Goal: Task Accomplishment & Management: Use online tool/utility

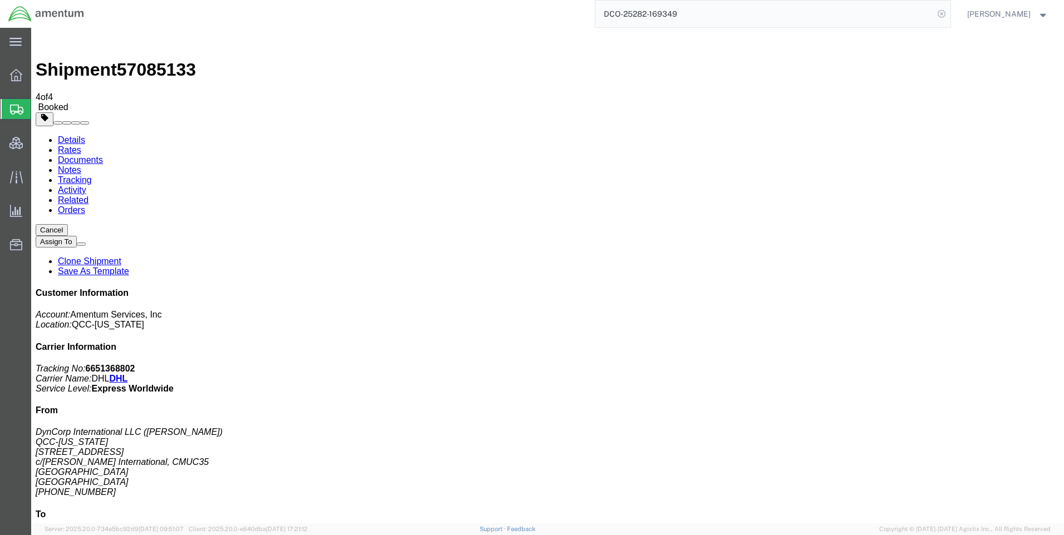
click at [949, 11] on icon at bounding box center [942, 14] width 16 height 16
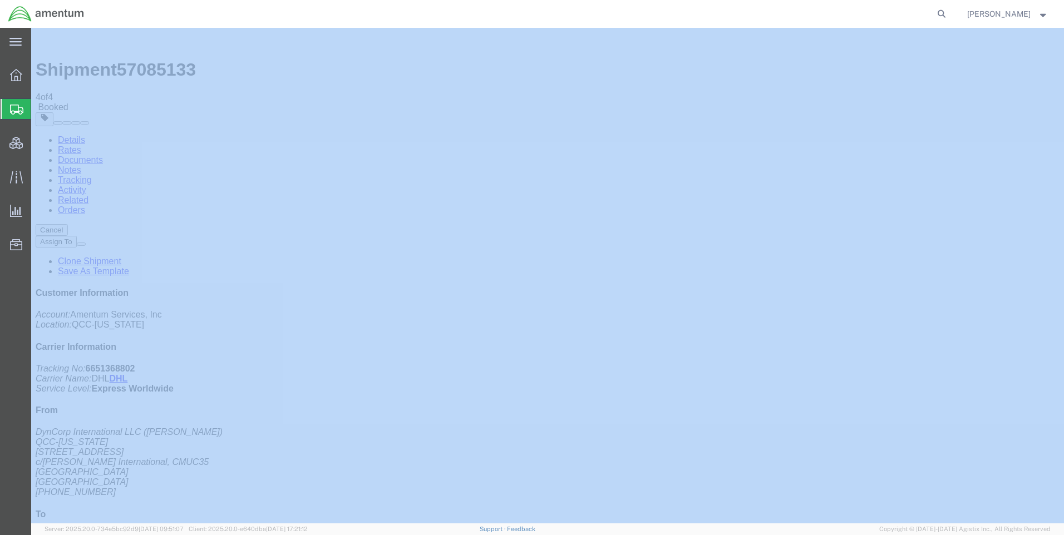
click at [949, 11] on icon at bounding box center [942, 14] width 16 height 16
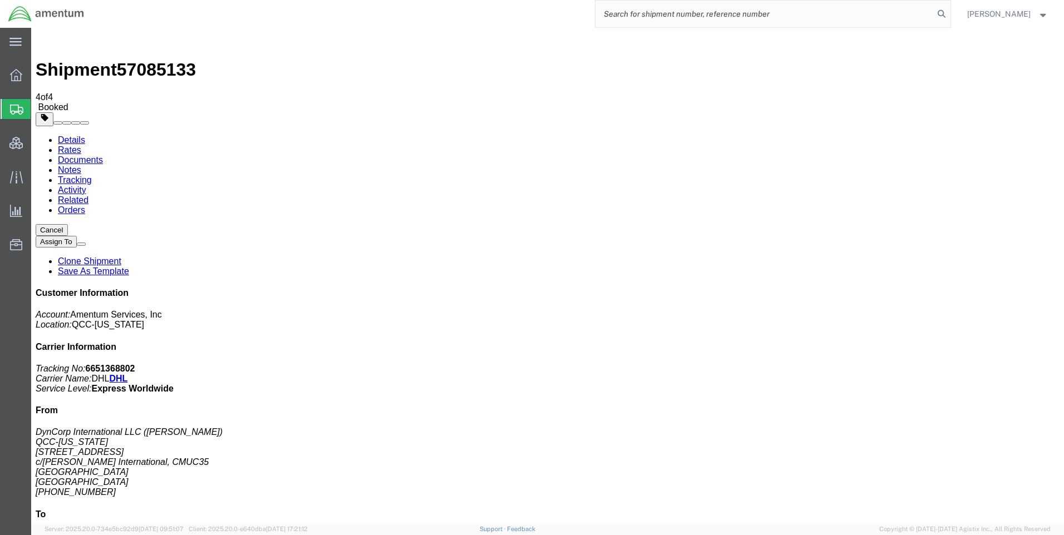
paste input "DCO-25282-169350"
type input "DCO-25282-169350"
click at [949, 11] on icon at bounding box center [942, 14] width 16 height 16
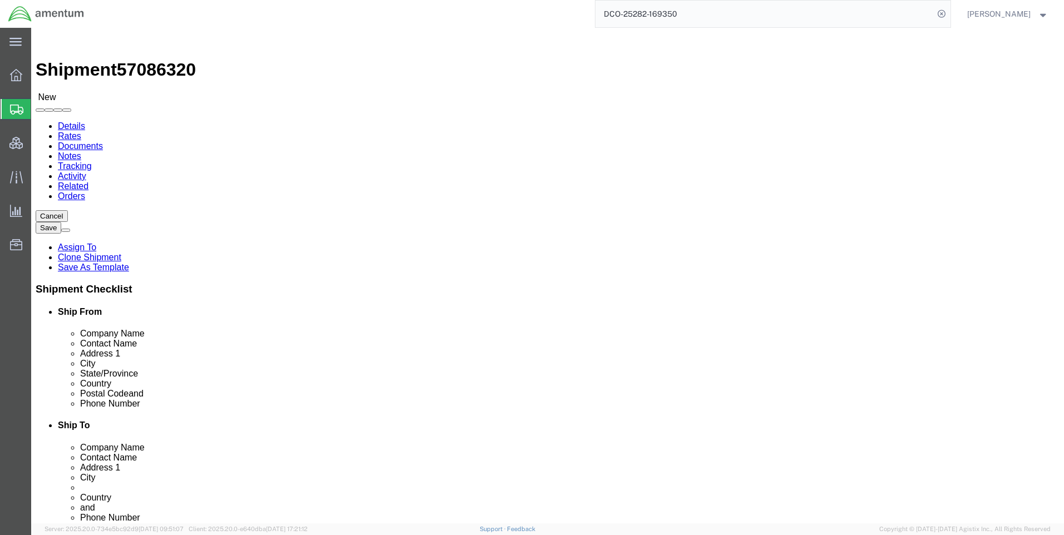
select select "42668"
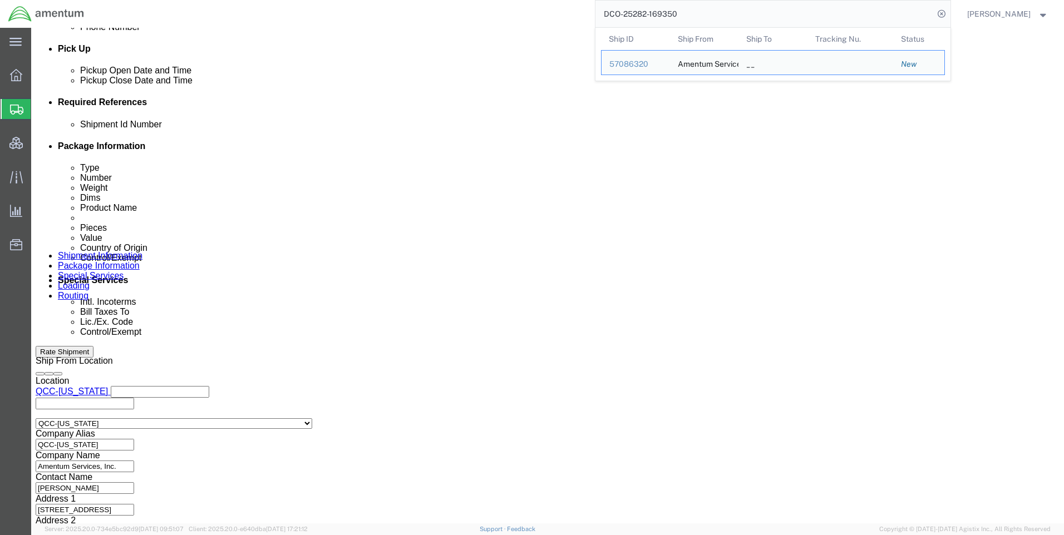
scroll to position [501, 0]
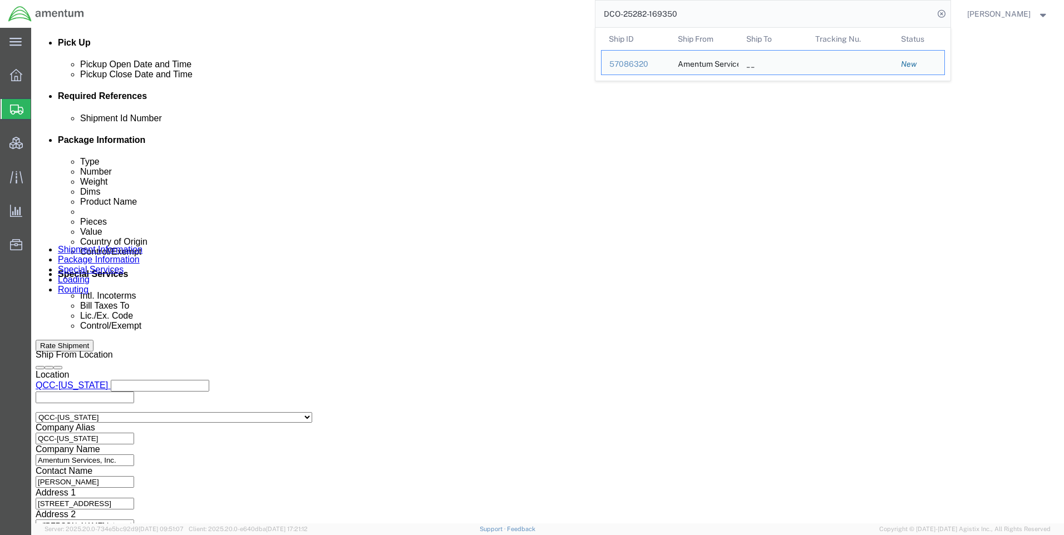
click button
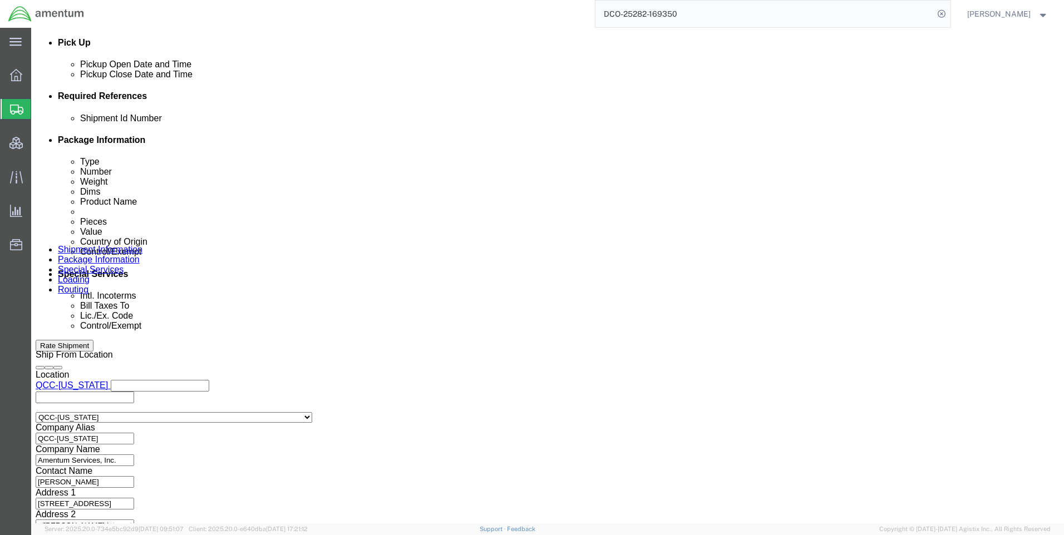
click button
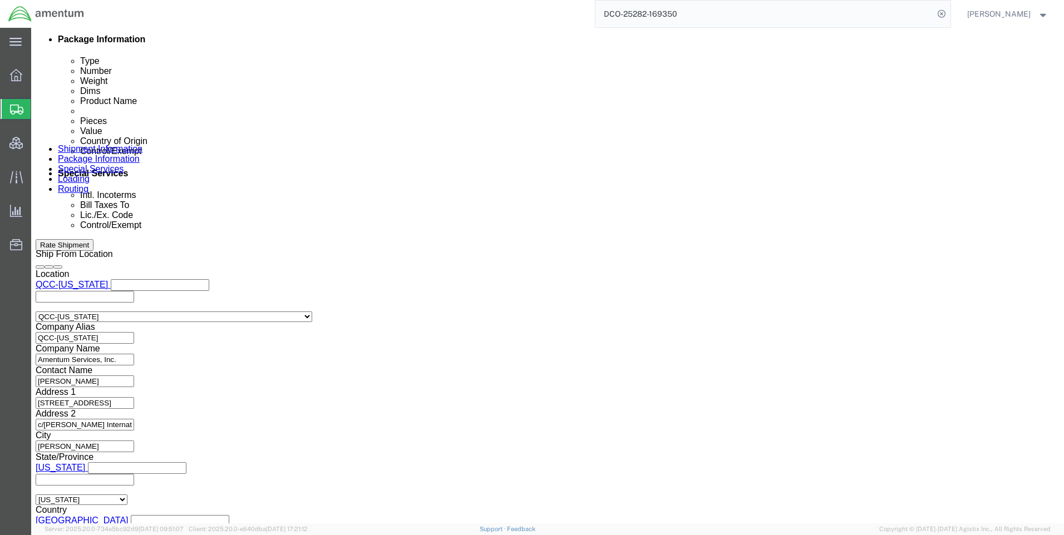
scroll to position [691, 0]
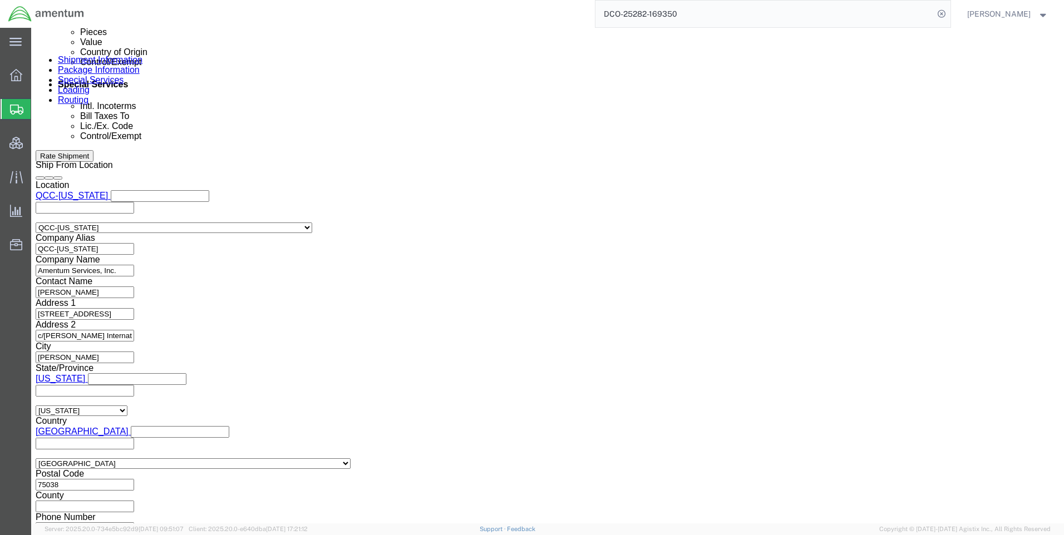
click button "Continue"
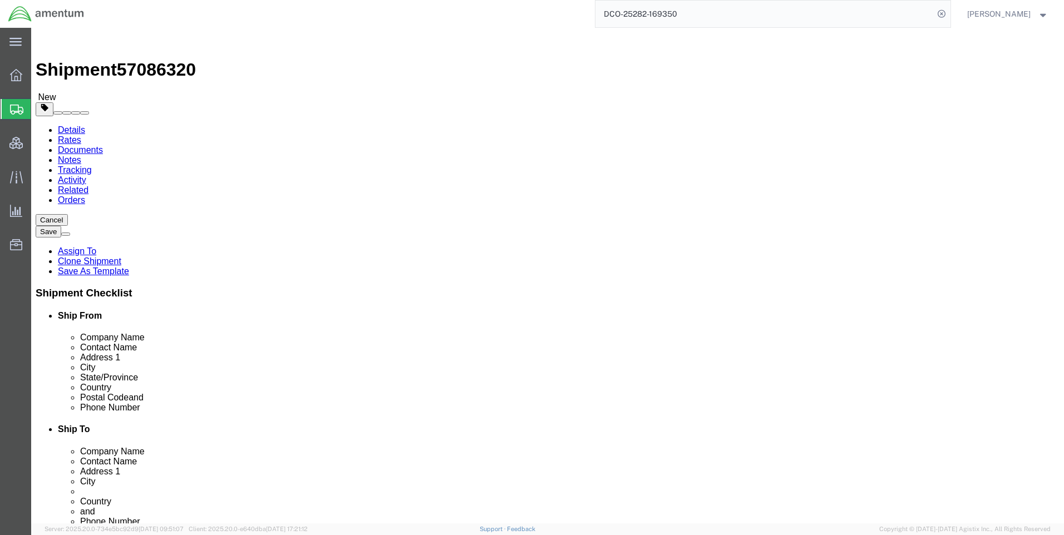
click icon
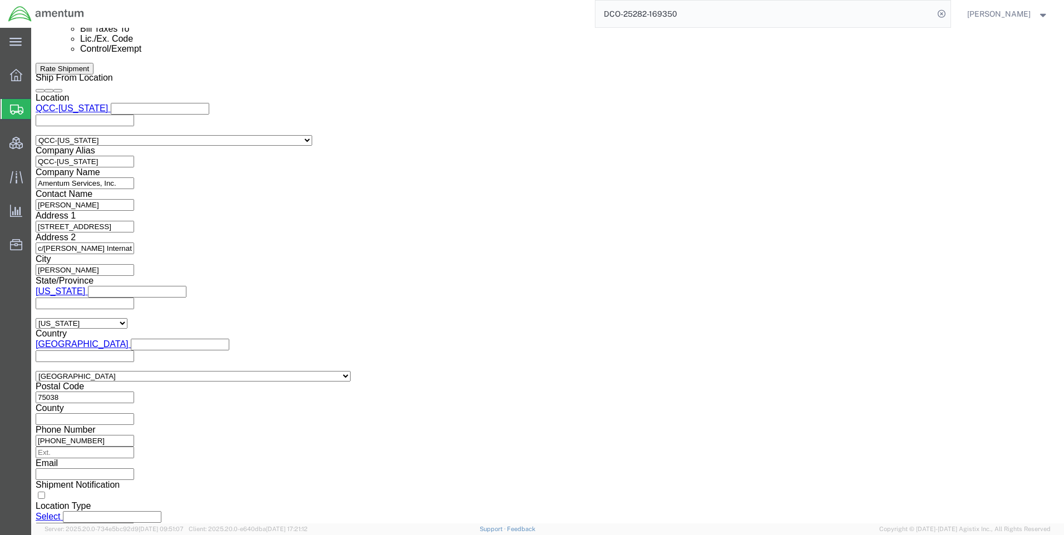
scroll to position [779, 0]
click select "Select ATF BIS DEA EPA FDA FTR ITAR OFAC Other (OPA)"
click select "Select AES-Direct EEI Carrier File EEI EEI Exempt"
select select "CFIL"
click select "Select AES-Direct EEI Carrier File EEI EEI Exempt"
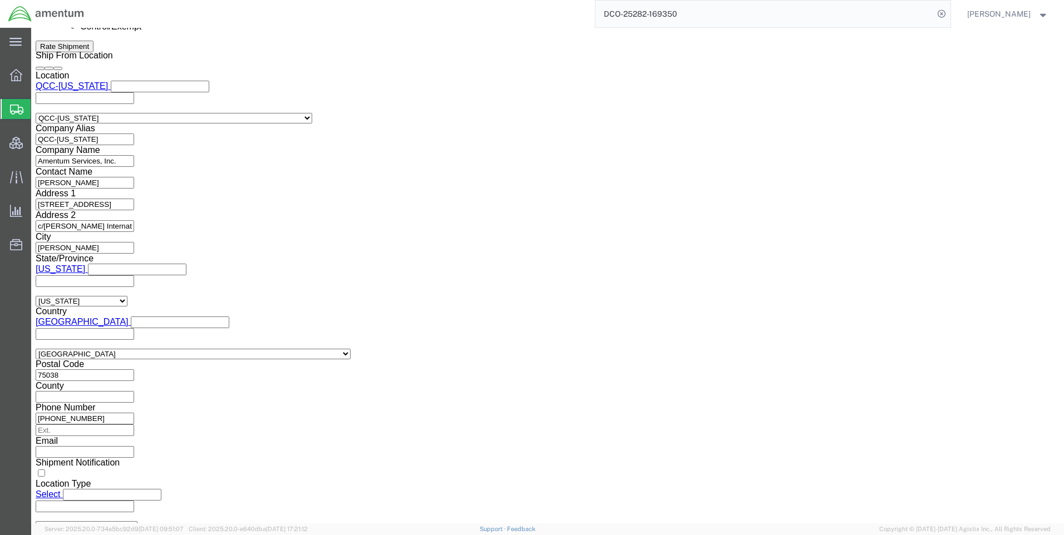
scroll to position [764, 0]
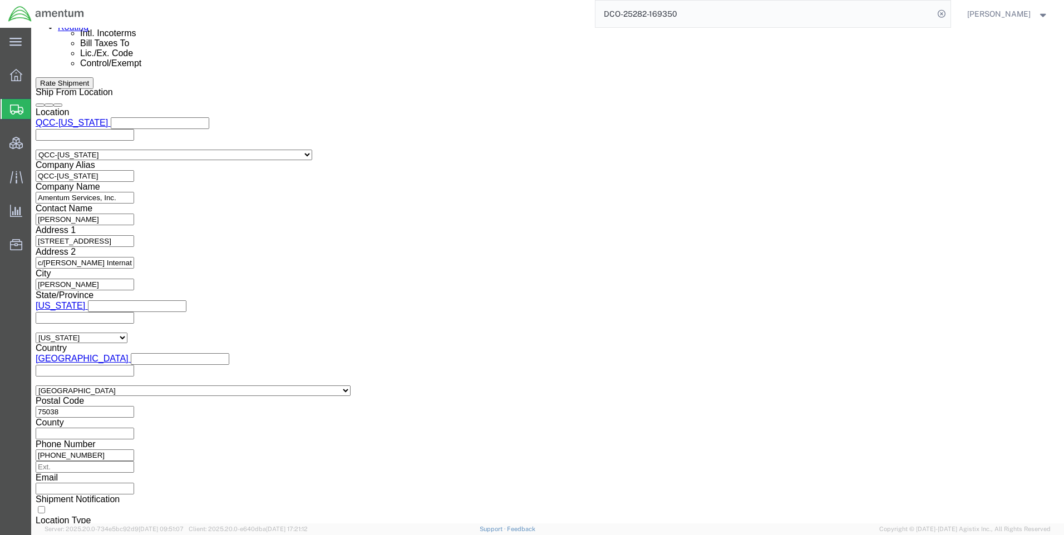
click button "Rate Shipment"
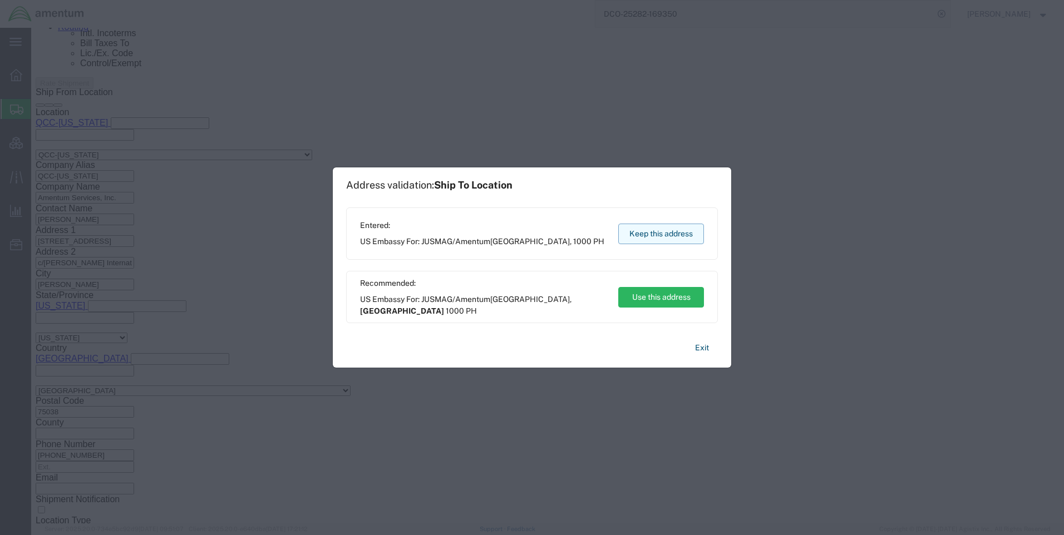
click at [686, 235] on button "Keep this address" at bounding box center [661, 234] width 86 height 21
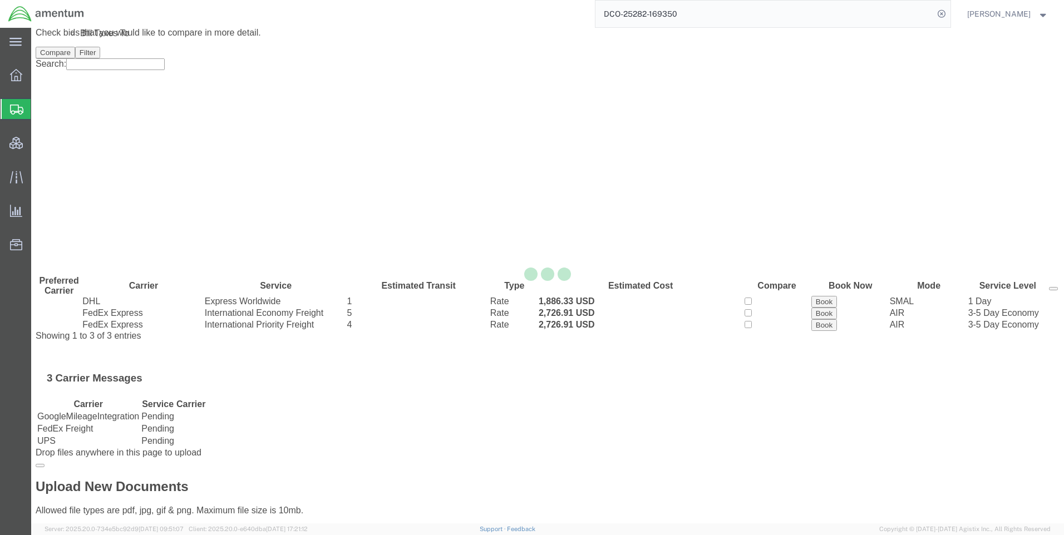
scroll to position [0, 0]
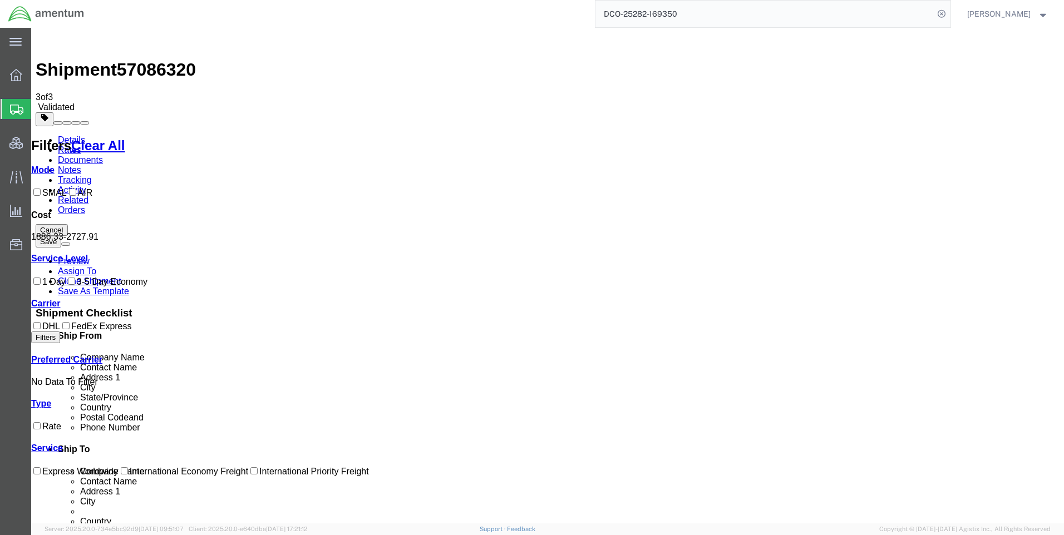
drag, startPoint x: 591, startPoint y: 154, endPoint x: 561, endPoint y: 149, distance: 30.6
copy b "1,886.33"
click at [949, 14] on icon at bounding box center [942, 14] width 16 height 16
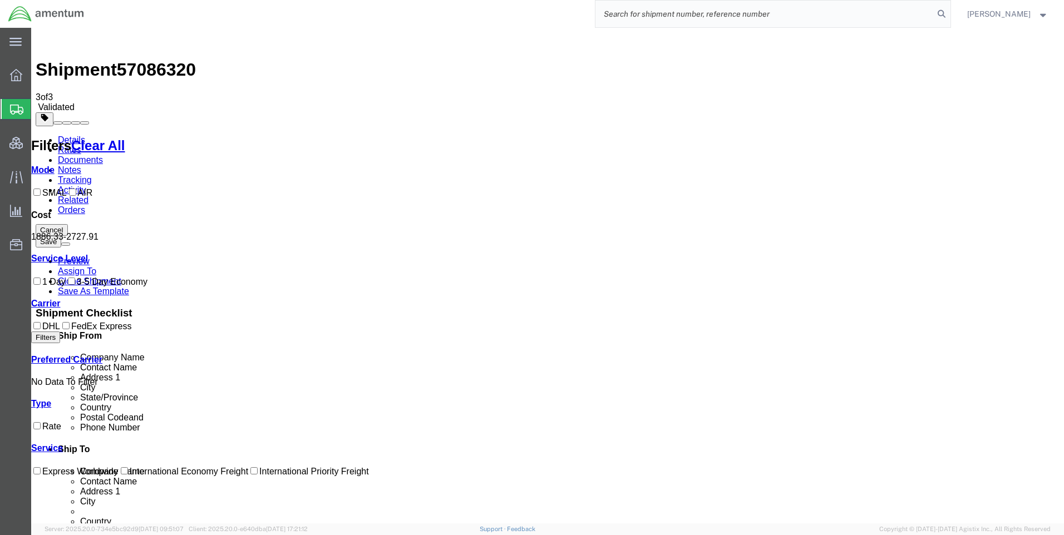
paste input "DCO-25282-169352"
type input "DCO-25282-169352"
click at [949, 11] on icon at bounding box center [942, 14] width 16 height 16
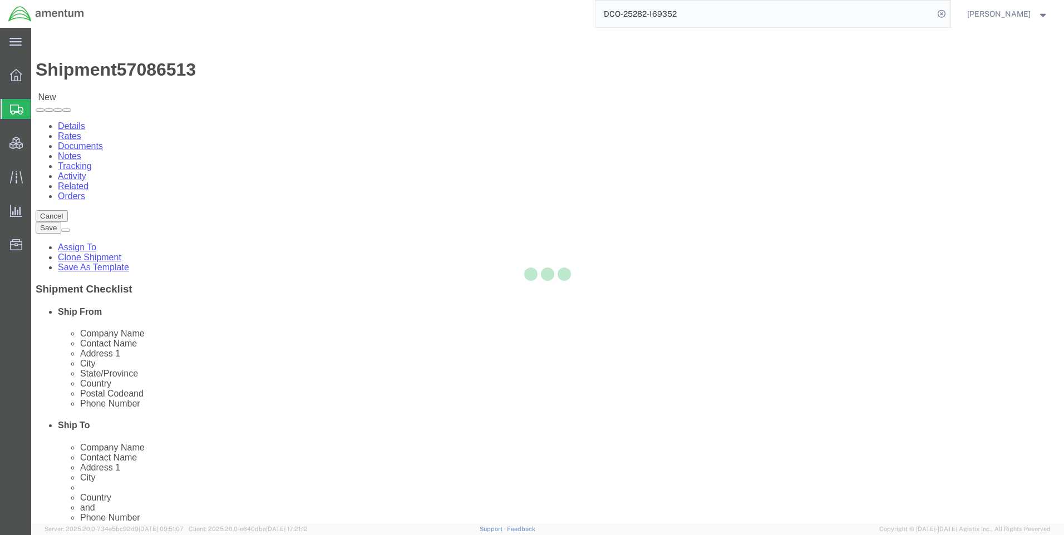
select select "42668"
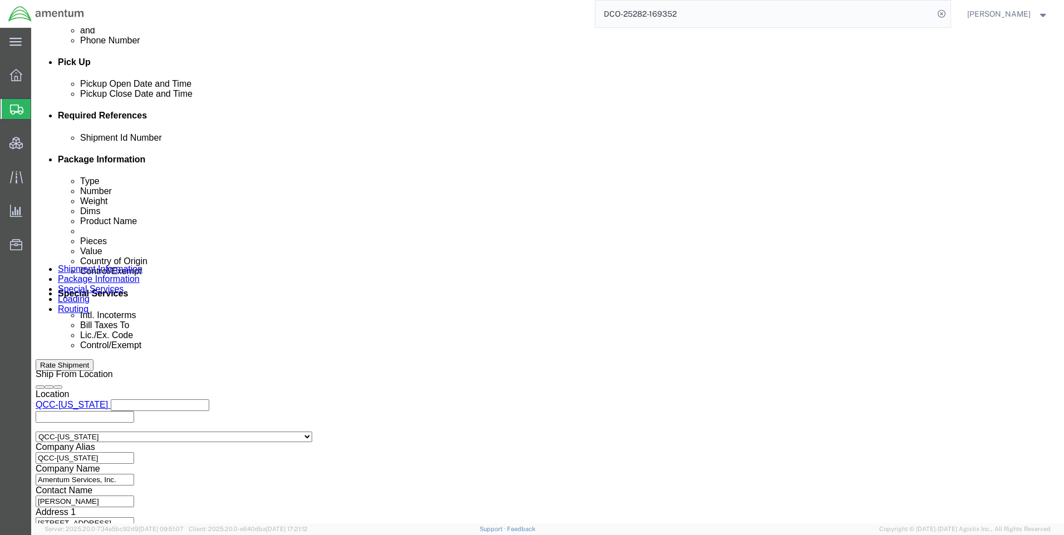
scroll to position [557, 0]
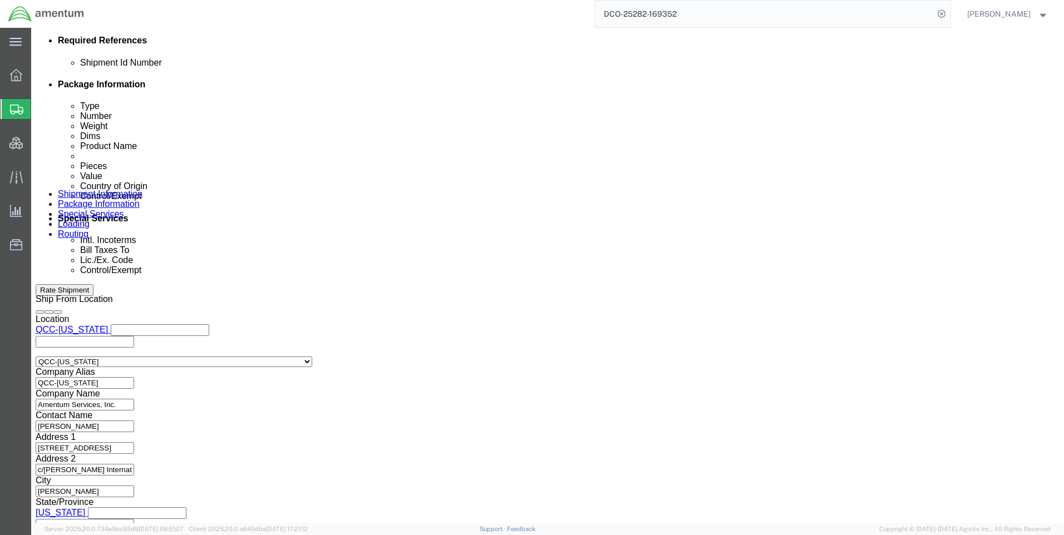
click icon
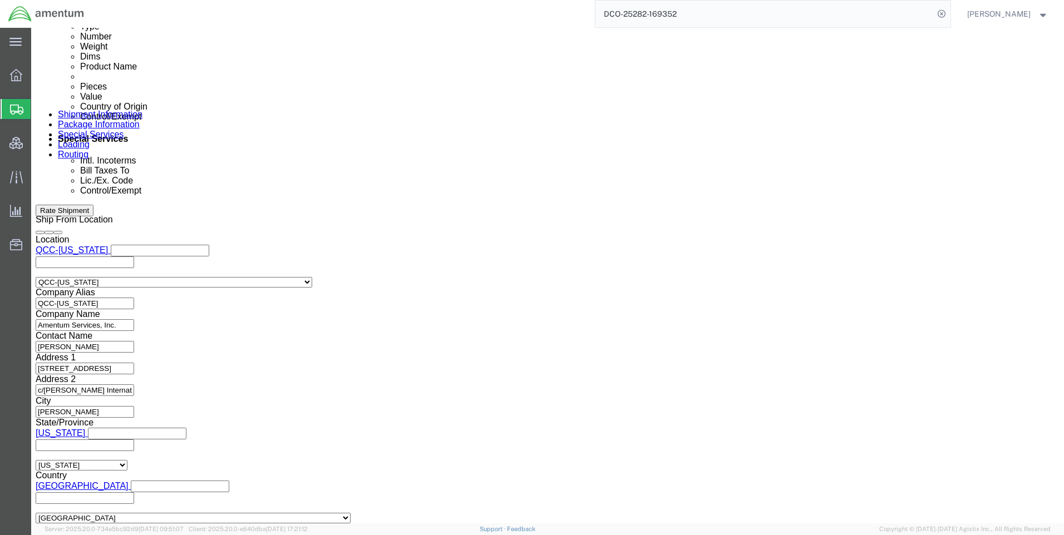
scroll to position [702, 0]
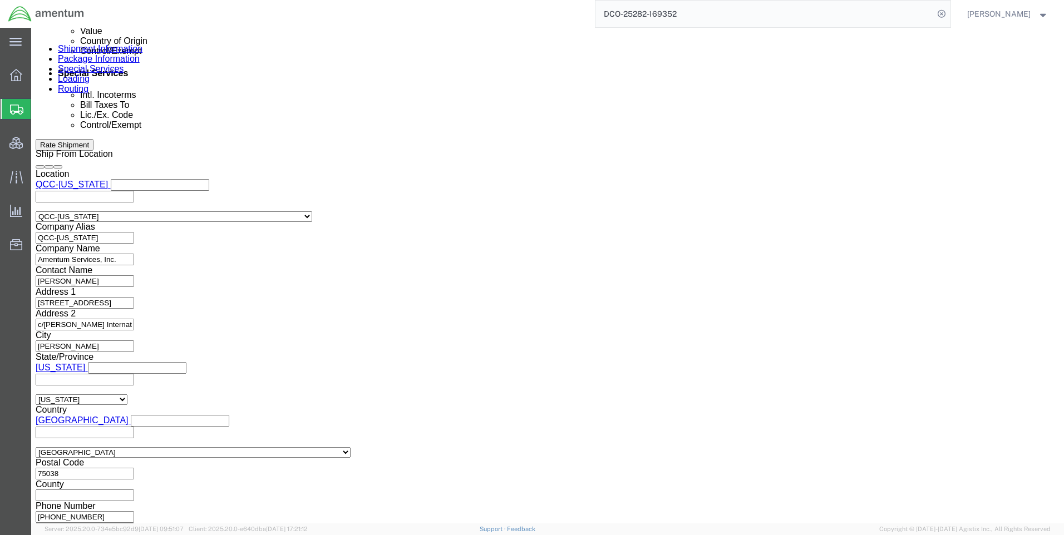
click div "Previous Continue"
click button "Continue"
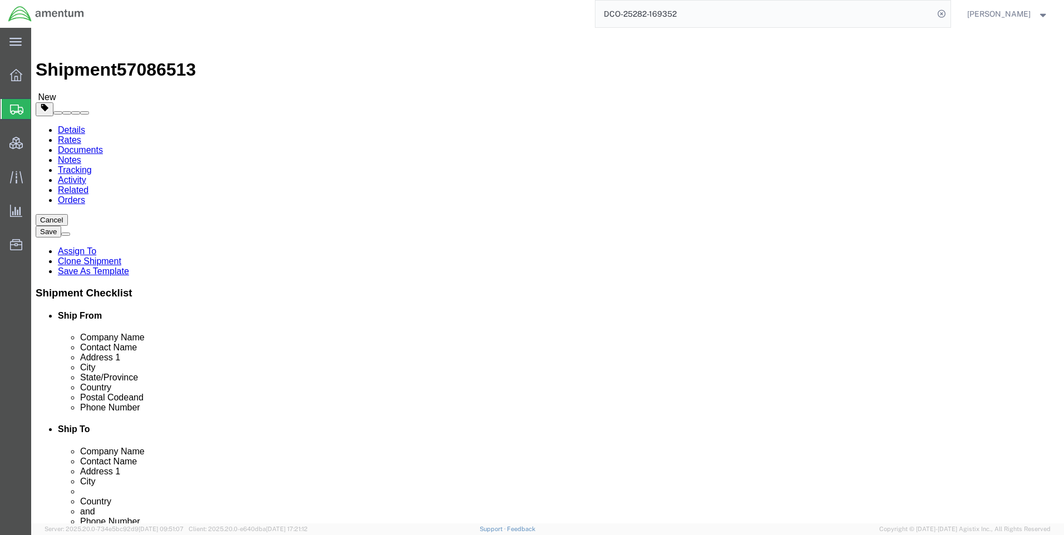
click button "Continue"
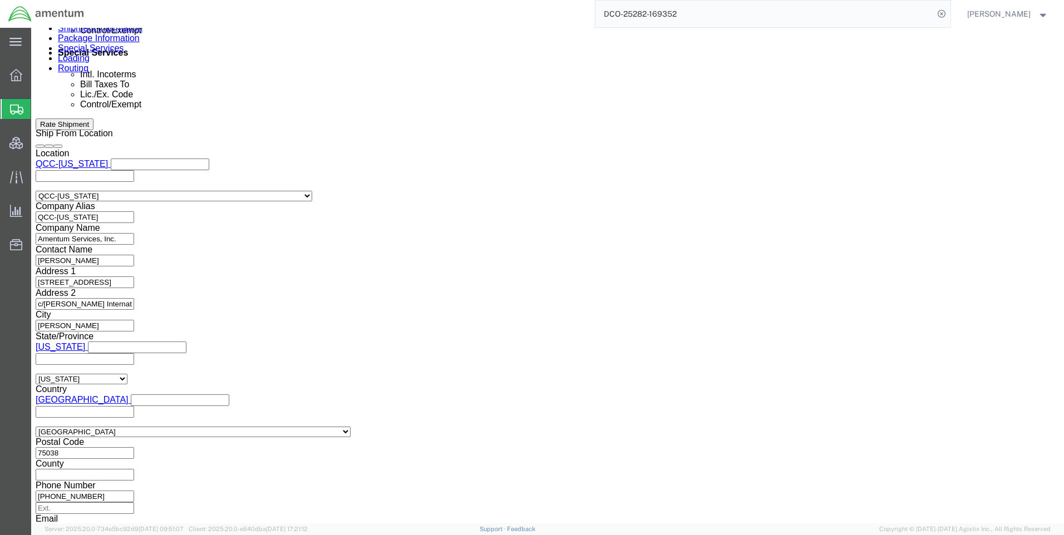
scroll to position [724, 0]
drag, startPoint x: 578, startPoint y: 266, endPoint x: 579, endPoint y: 277, distance: 10.6
click select "Select AES-Direct EEI Carrier File EEI EEI Exempt"
select select "CFIL"
click select "Select AES-Direct EEI Carrier File EEI EEI Exempt"
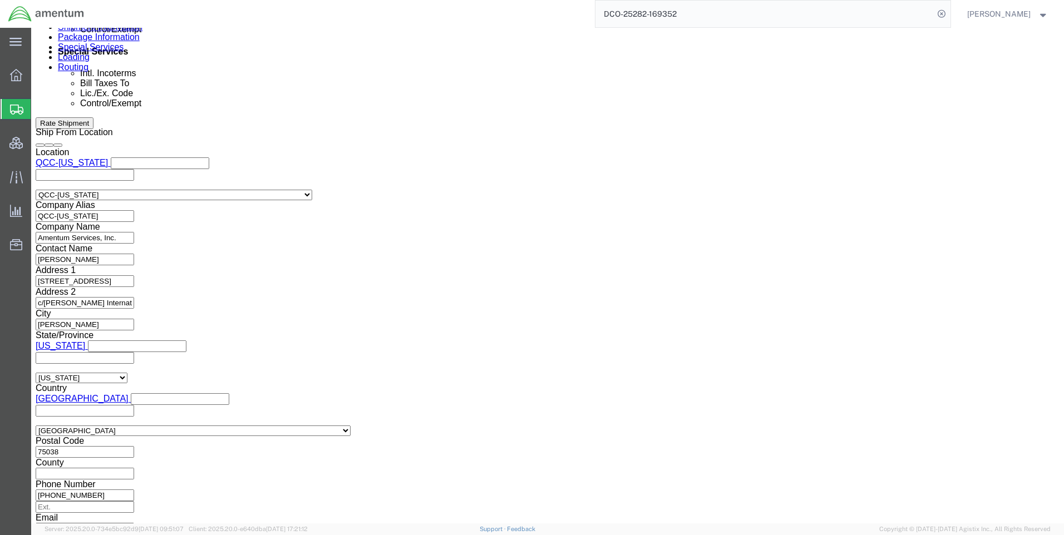
click select "Select ATF BIS DEA EPA FDA FTR ITAR OFAC Other (OPA)"
select select "FTR"
click select "Select ATF BIS DEA EPA FDA FTR ITAR OFAC Other (OPA)"
click select "Select 30.2(d)(2) 30.36 30.37(a) 30.37(f) 30.37(g) 30.37(h) 30.37(i) 30.37(j) 3…"
select select "30.37(a)"
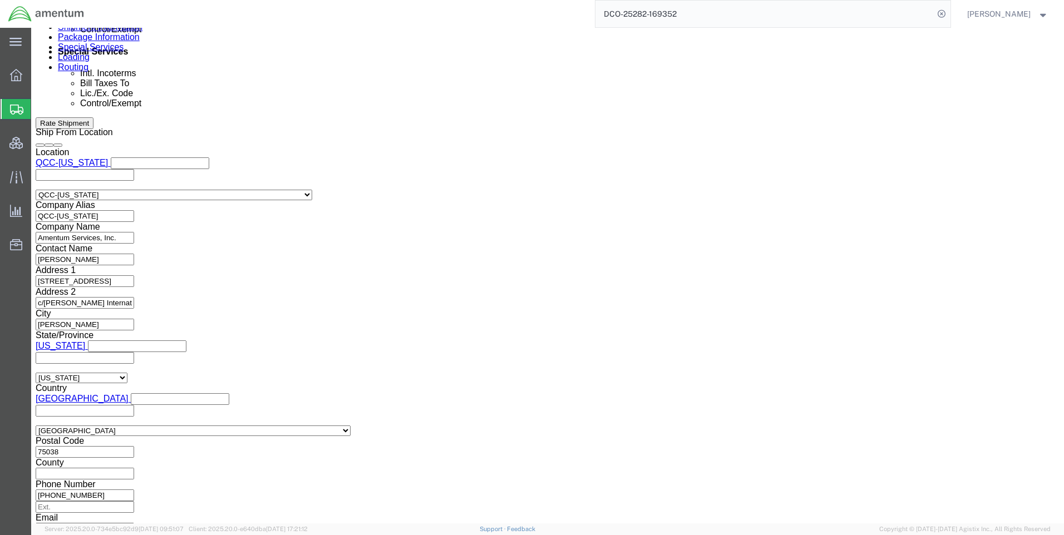
click select "Select 30.2(d)(2) 30.36 30.37(a) 30.37(f) 30.37(g) 30.37(h) 30.37(i) 30.37(j) 3…"
click select "Select AES-Direct EEI Carrier File EEI EEI Exempt"
select select "EXEM"
click select "Select AES-Direct EEI Carrier File EEI EEI Exempt"
click button "Rate Shipment"
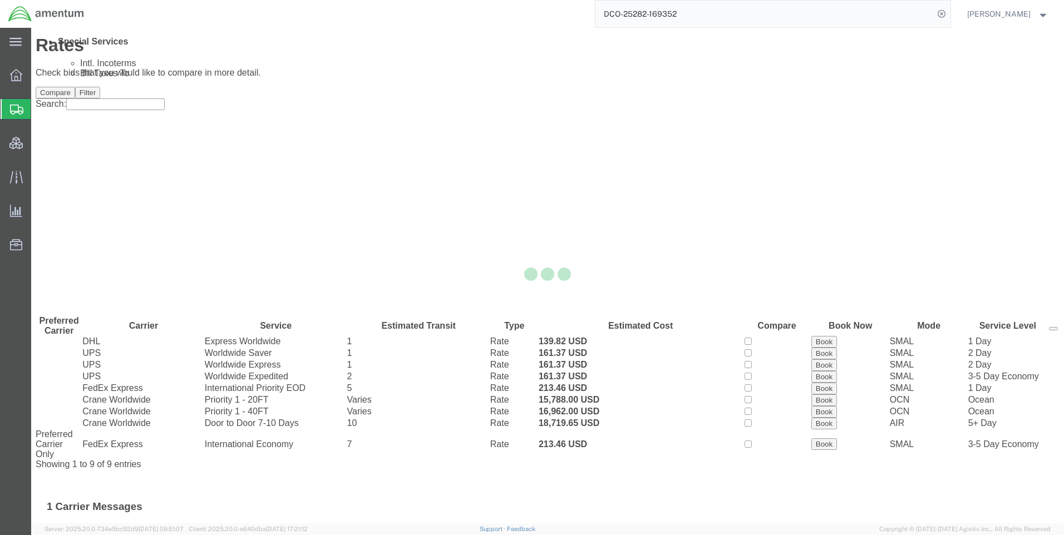
scroll to position [0, 0]
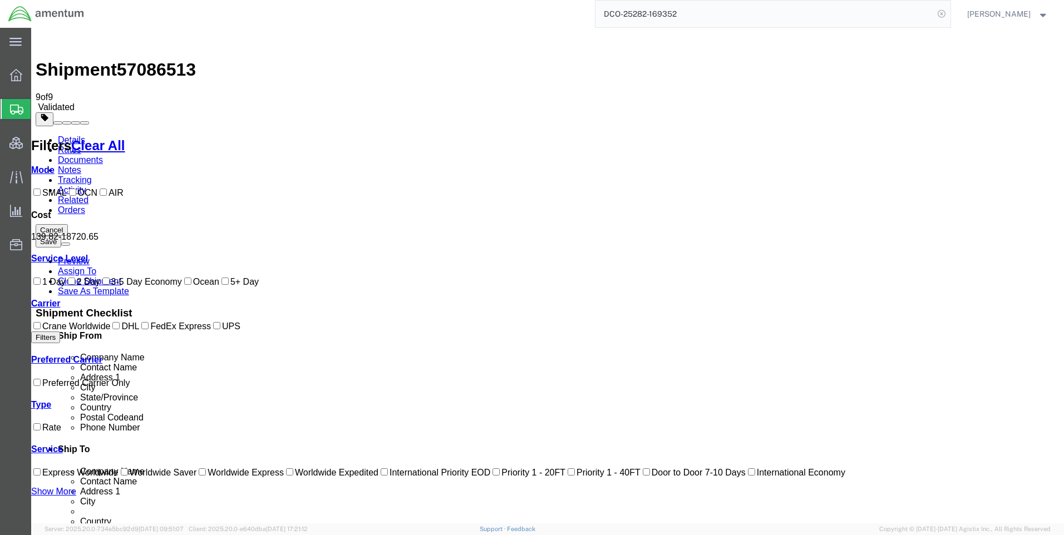
click at [949, 12] on icon at bounding box center [942, 14] width 16 height 16
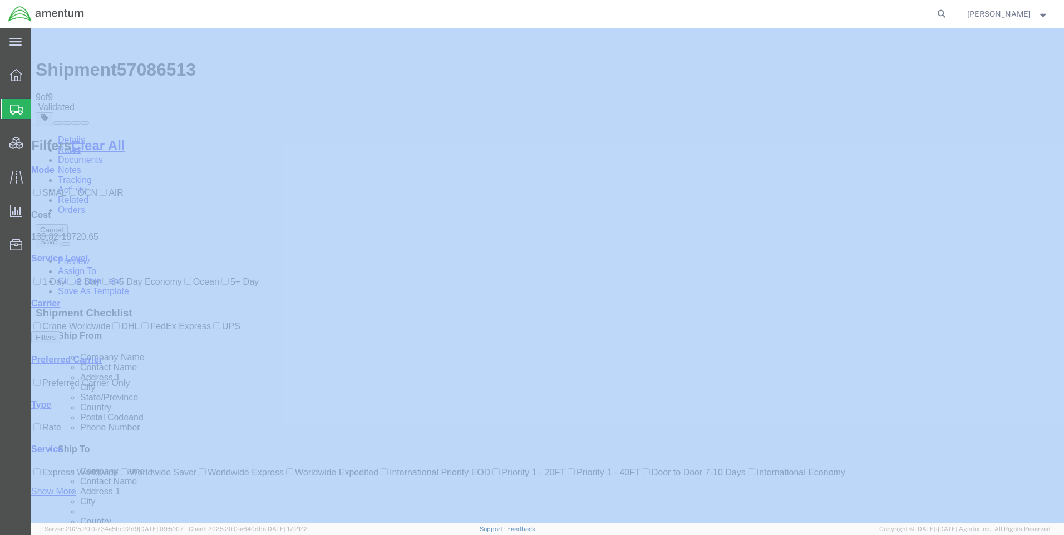
click at [949, 12] on icon at bounding box center [942, 14] width 16 height 16
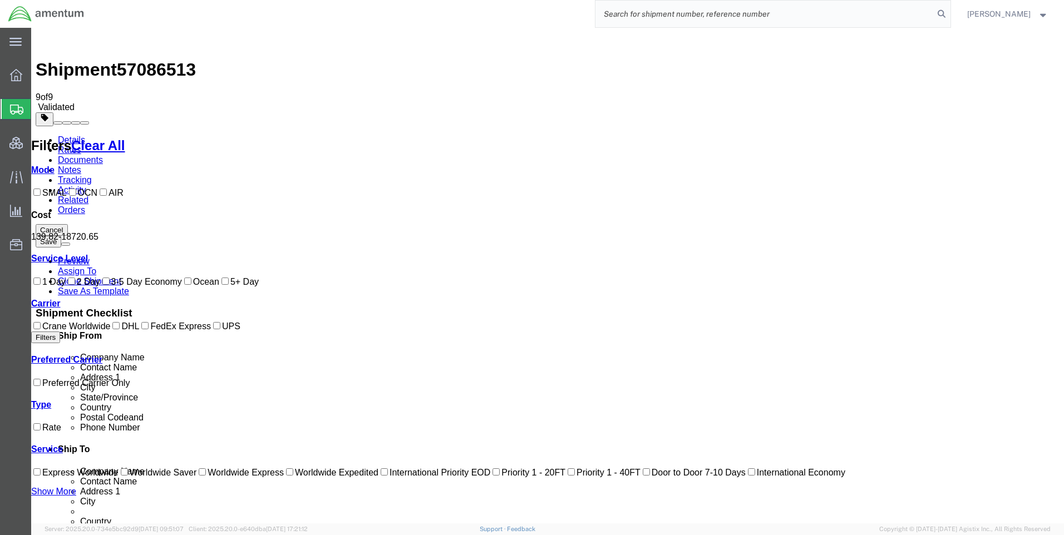
paste input "DCO-25282-169352"
type input "DCO-25282-169352"
click at [949, 8] on icon at bounding box center [942, 14] width 16 height 16
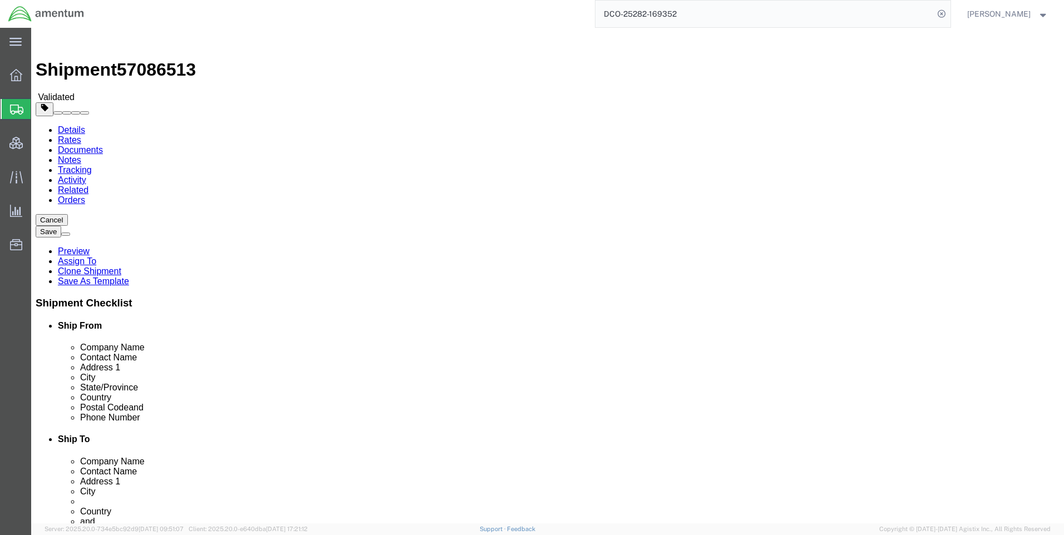
select select "42668"
click input "_"
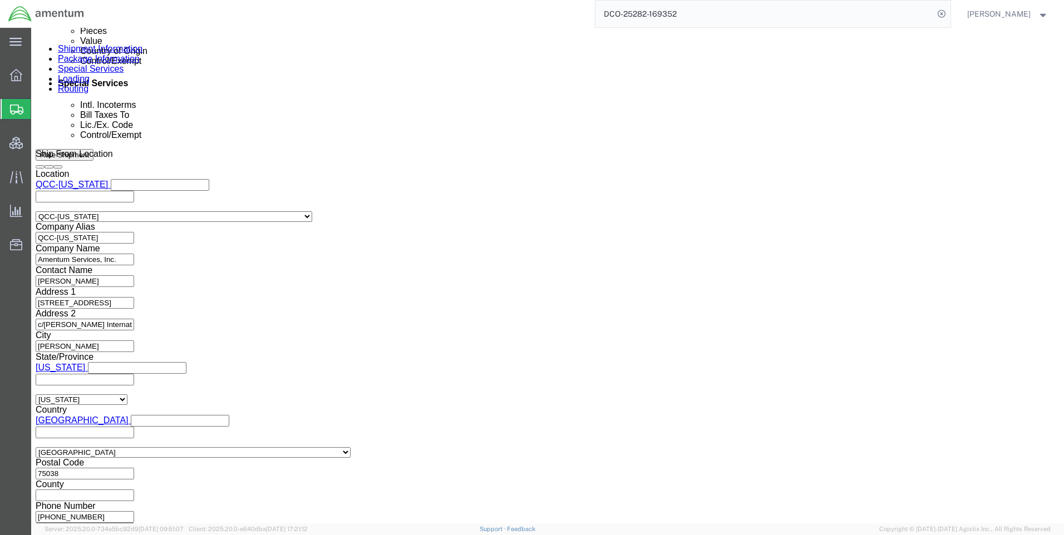
scroll to position [702, 0]
type input "__"
click icon
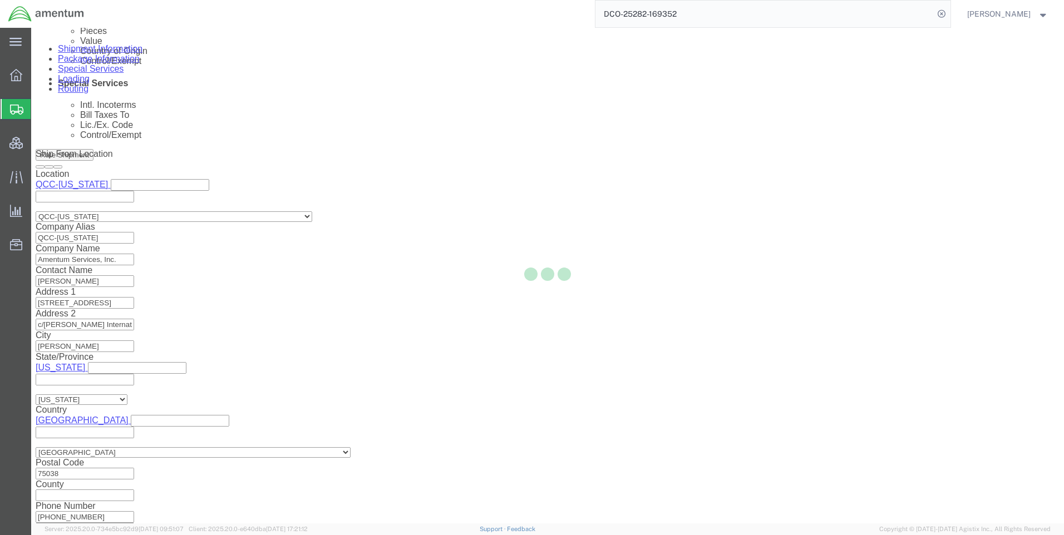
select select
select select "DEPARTMENT"
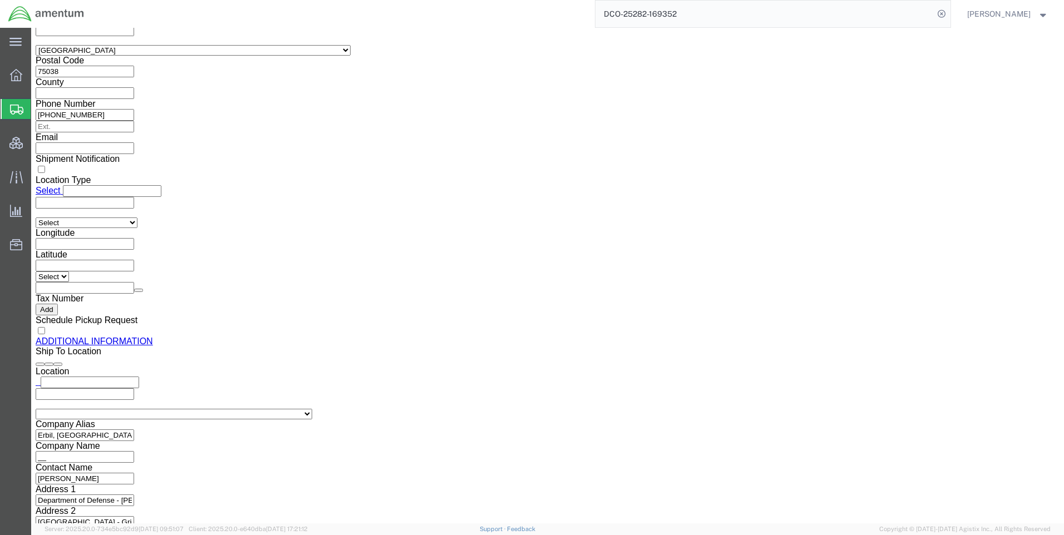
scroll to position [1266, 0]
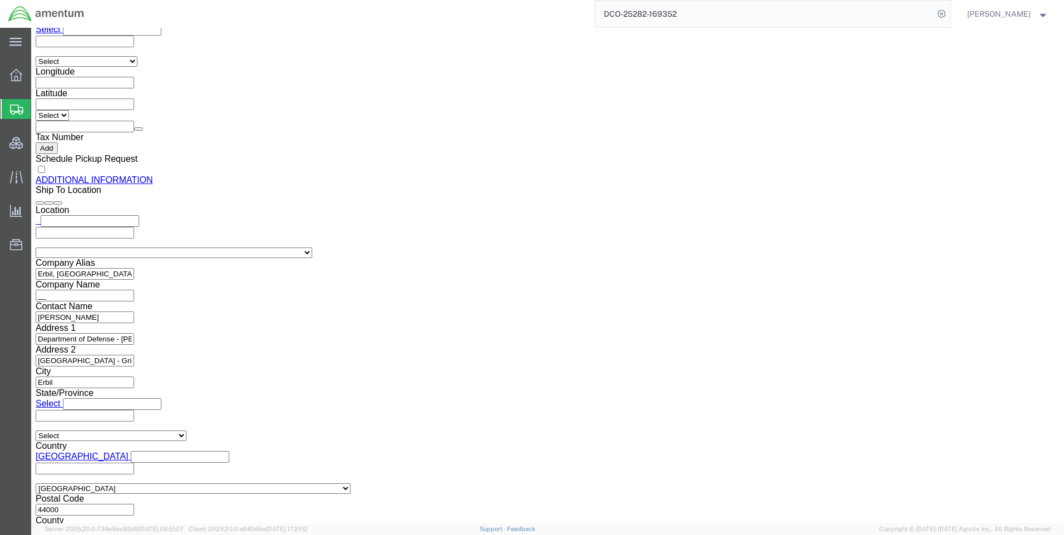
drag, startPoint x: 894, startPoint y: 469, endPoint x: 865, endPoint y: 365, distance: 107.9
click button "Rate Shipment"
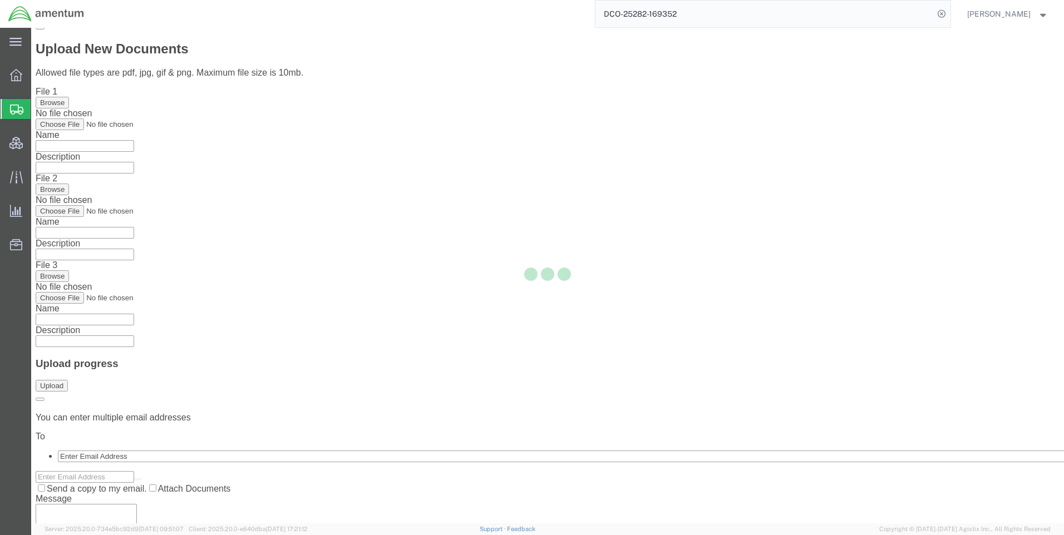
scroll to position [0, 0]
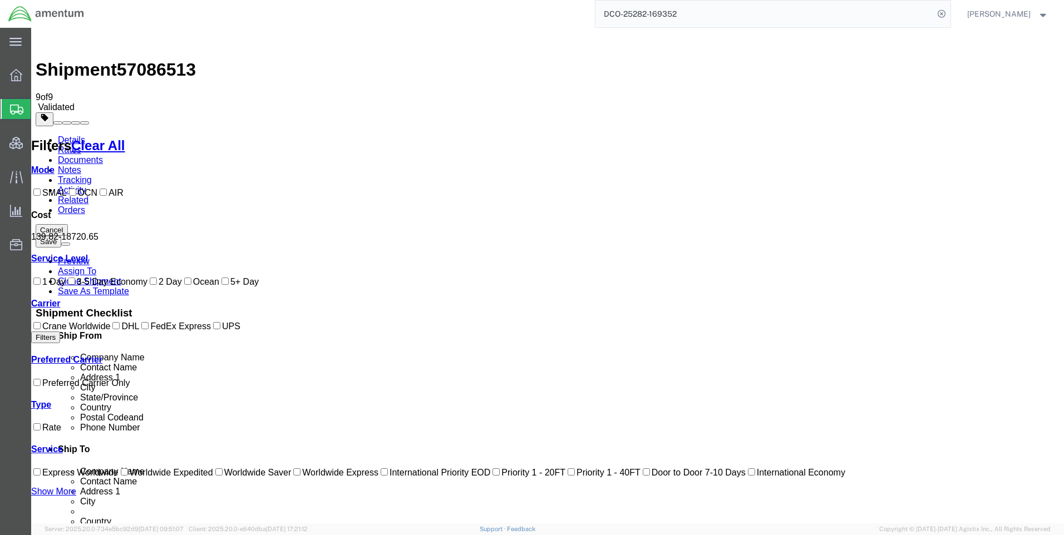
drag, startPoint x: 593, startPoint y: 155, endPoint x: 569, endPoint y: 155, distance: 23.9
copy b "139.82"
